Goal: Task Accomplishment & Management: Use online tool/utility

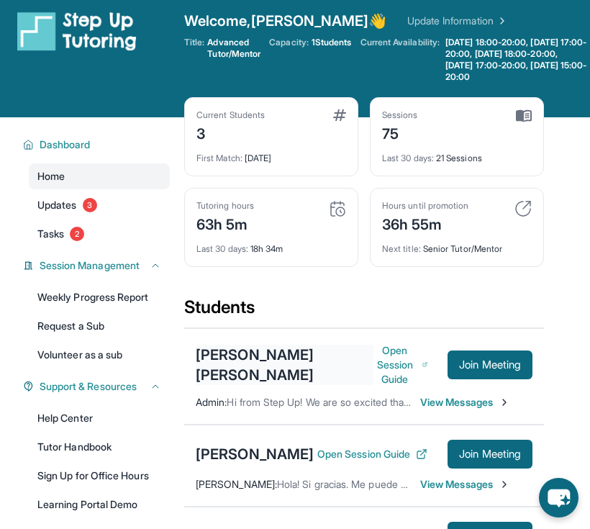
scroll to position [10, 0]
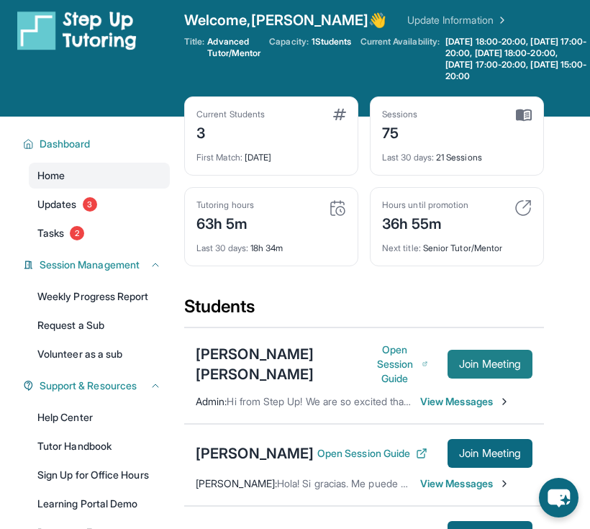
click at [471, 368] on span "Join Meeting" at bounding box center [490, 364] width 62 height 9
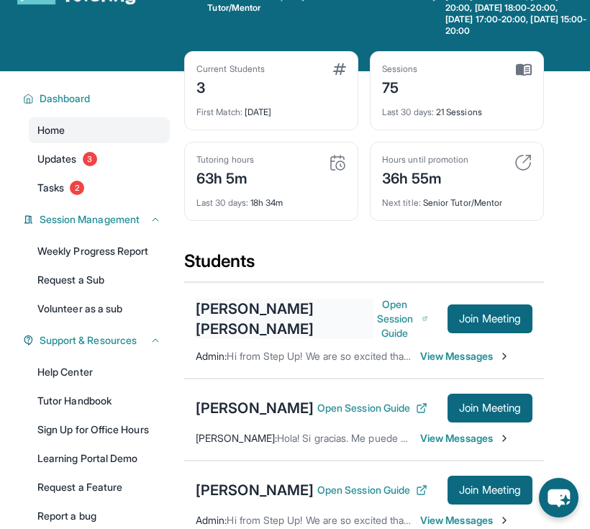
scroll to position [55, 0]
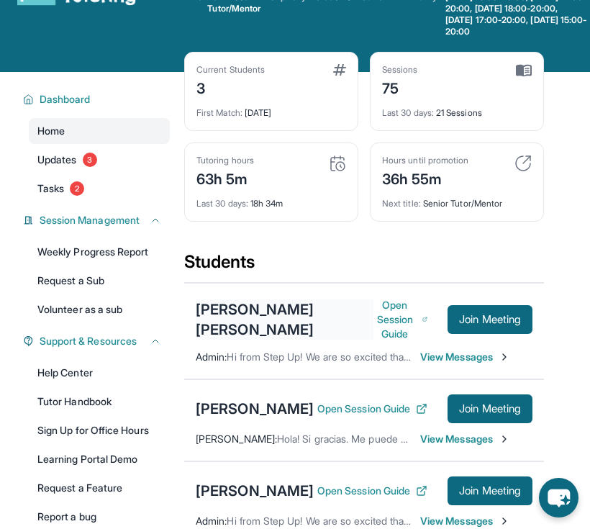
click at [249, 331] on div "[PERSON_NAME] [PERSON_NAME]" at bounding box center [285, 319] width 178 height 40
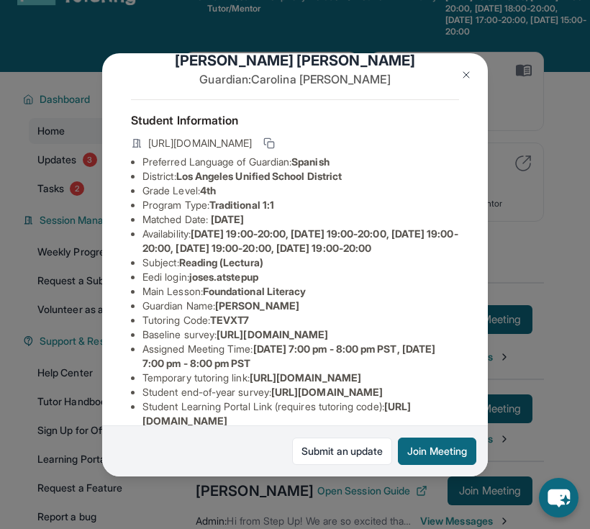
scroll to position [42, 0]
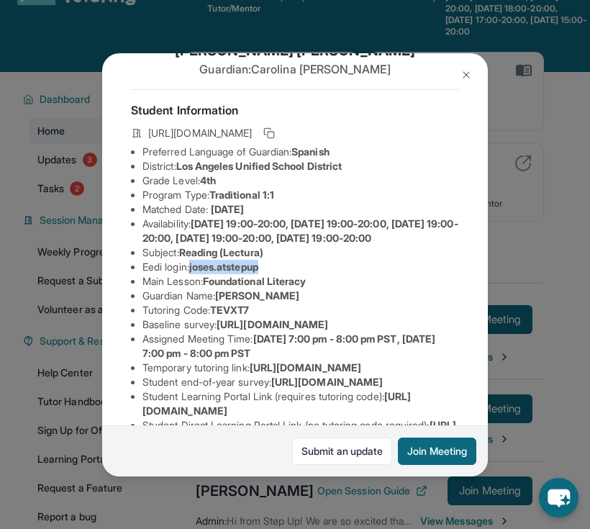
drag, startPoint x: 195, startPoint y: 281, endPoint x: 330, endPoint y: 280, distance: 134.6
click at [332, 274] on li "Eedi login : [PERSON_NAME].atstepup" at bounding box center [300, 267] width 317 height 14
copy span "joses.atstepup"
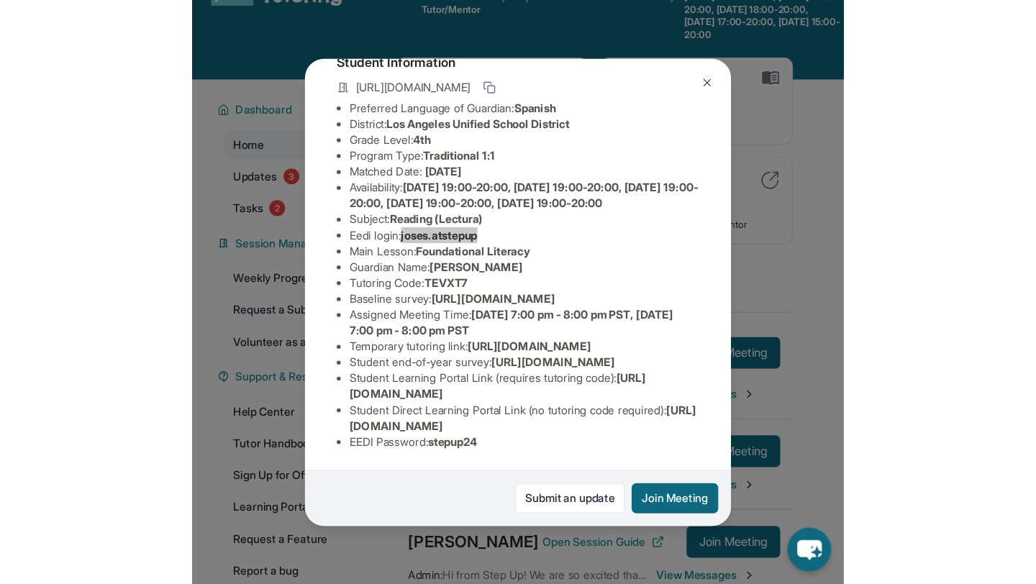
scroll to position [240, 0]
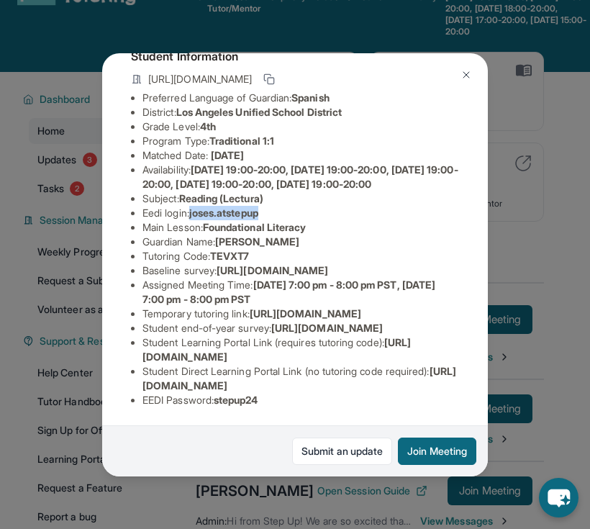
click at [238, 399] on span "stepup24" at bounding box center [236, 400] width 45 height 12
copy span "stepup24"
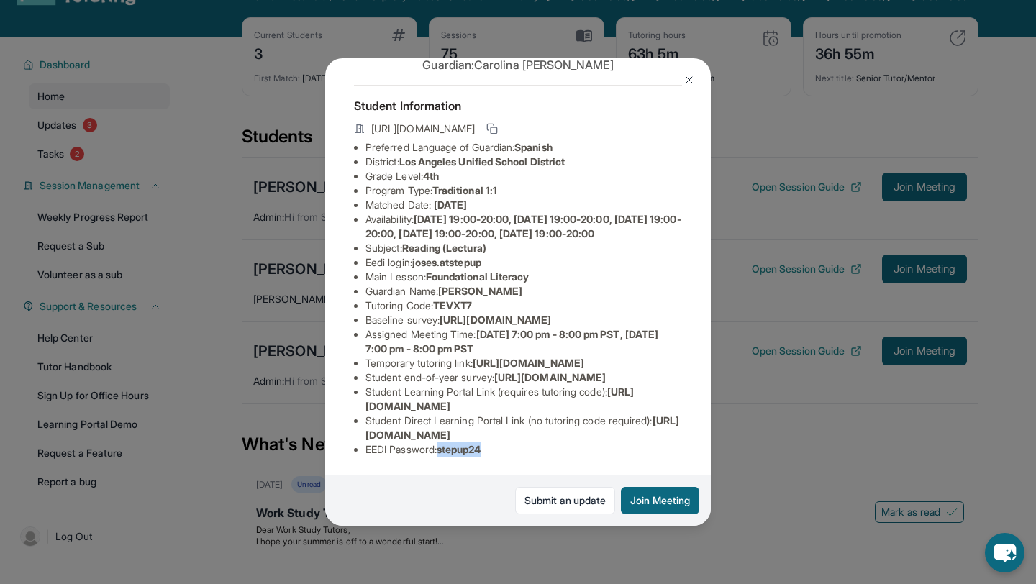
scroll to position [195, 0]
copy span "stepup24"
drag, startPoint x: 417, startPoint y: 135, endPoint x: 511, endPoint y: 137, distance: 94.3
click at [511, 255] on li "Eedi login : [PERSON_NAME].atstepup" at bounding box center [524, 262] width 317 height 14
copy li "joses.atstepup"
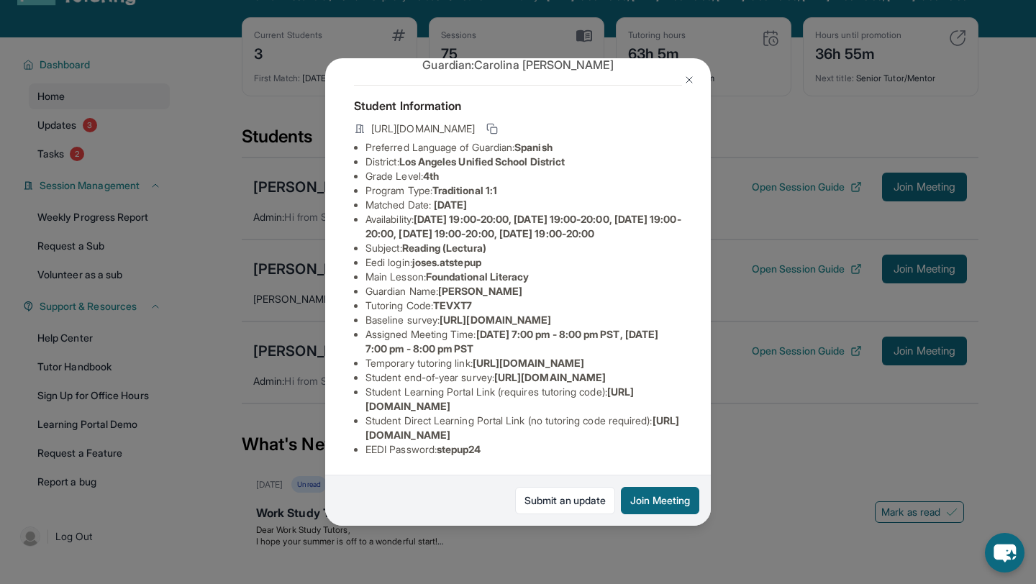
click at [589, 371] on div "[PERSON_NAME] [PERSON_NAME] Guardian: [PERSON_NAME] Student Information [URL][D…" at bounding box center [518, 292] width 1036 height 584
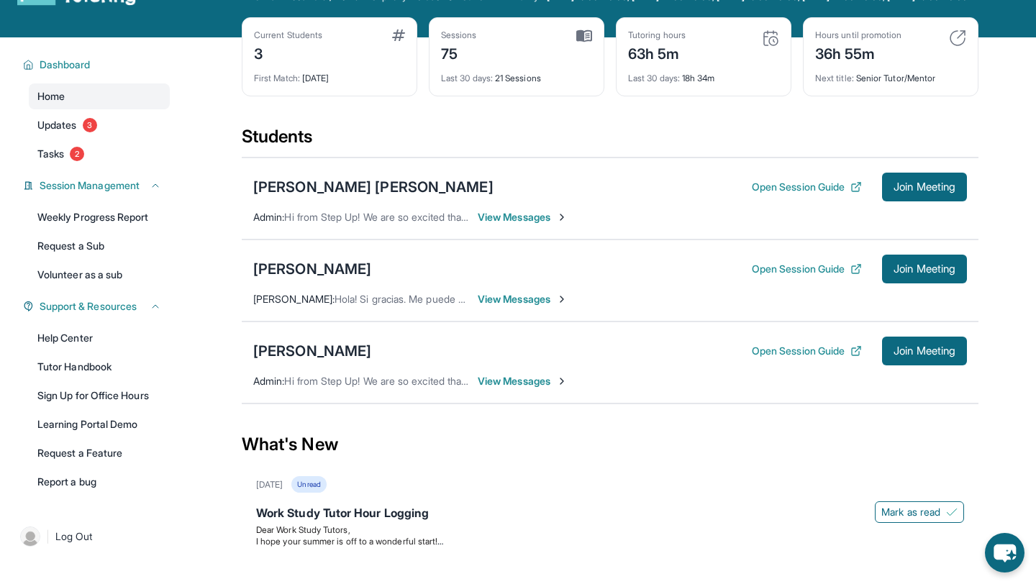
scroll to position [60, 0]
